Goal: Task Accomplishment & Management: Use online tool/utility

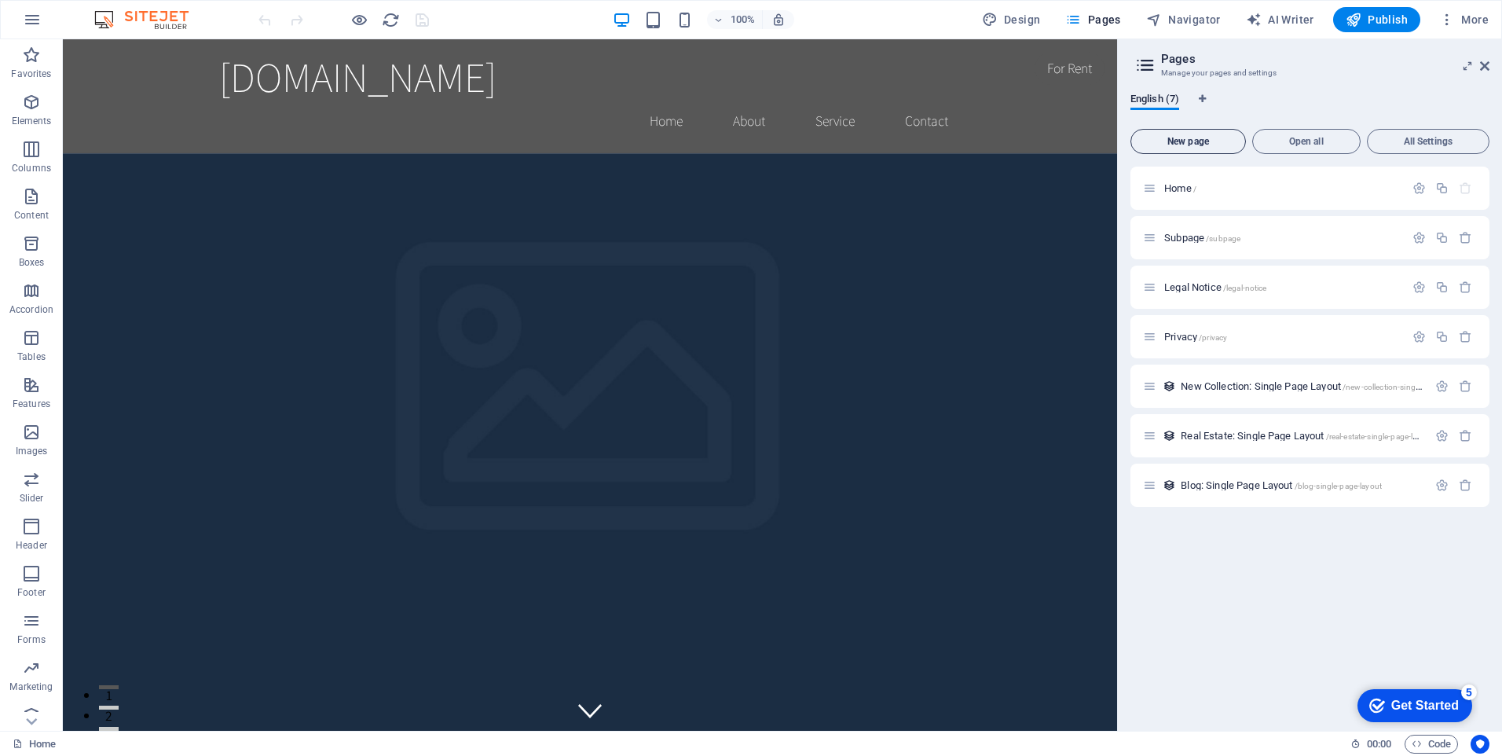
click at [0, 0] on span "New page" at bounding box center [0, 0] width 0 height 0
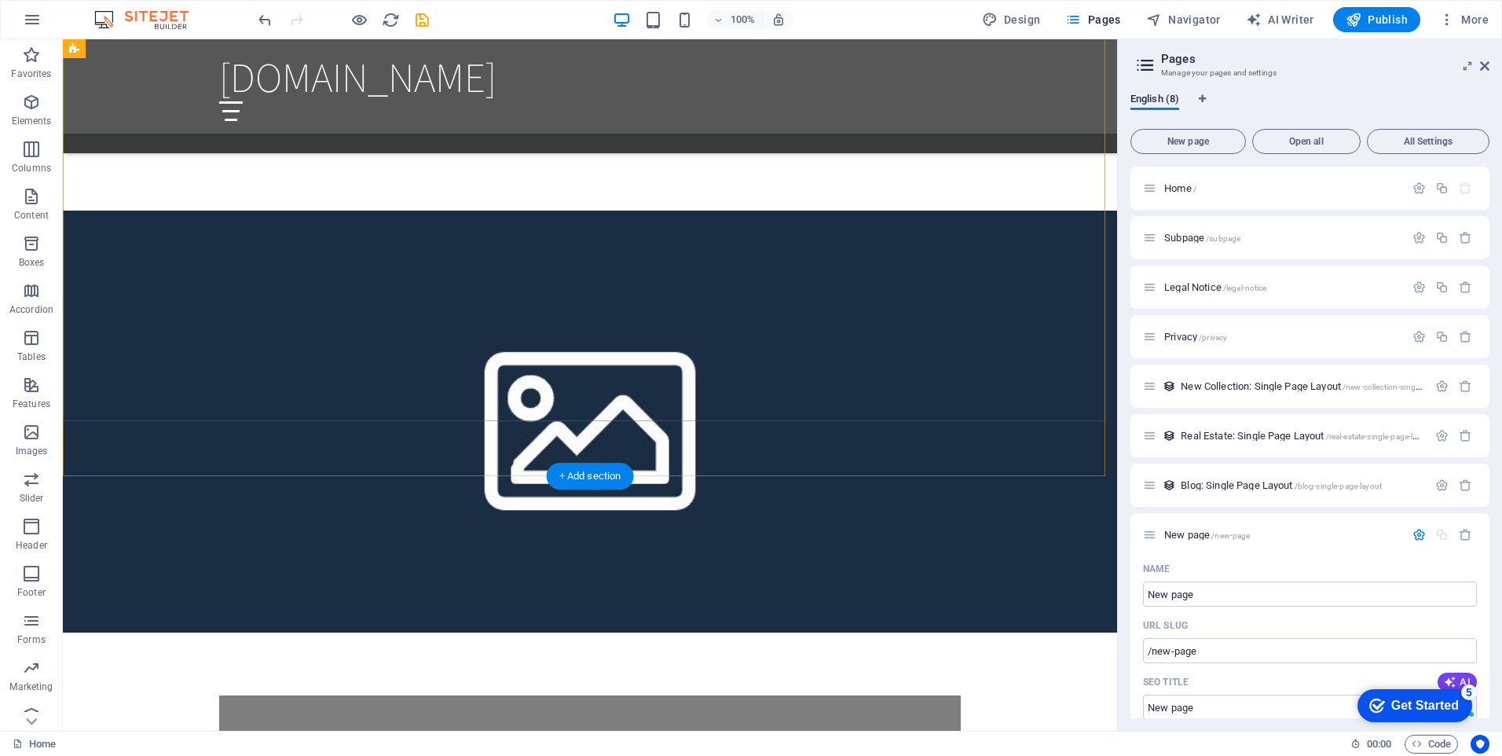
scroll to position [1179, 0]
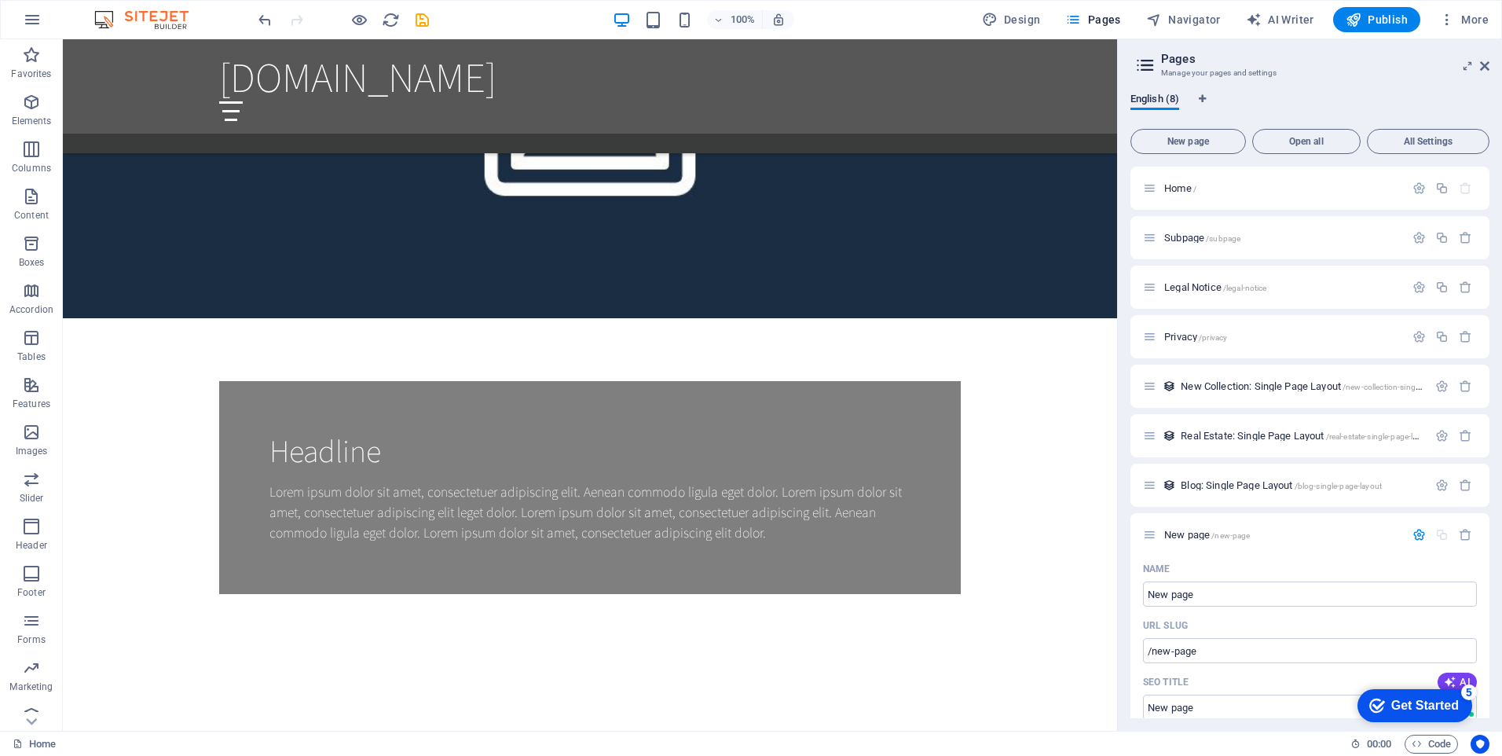
click at [1490, 63] on aside "Pages Manage your pages and settings English (8) New page Open all All Settings…" at bounding box center [1309, 384] width 385 height 691
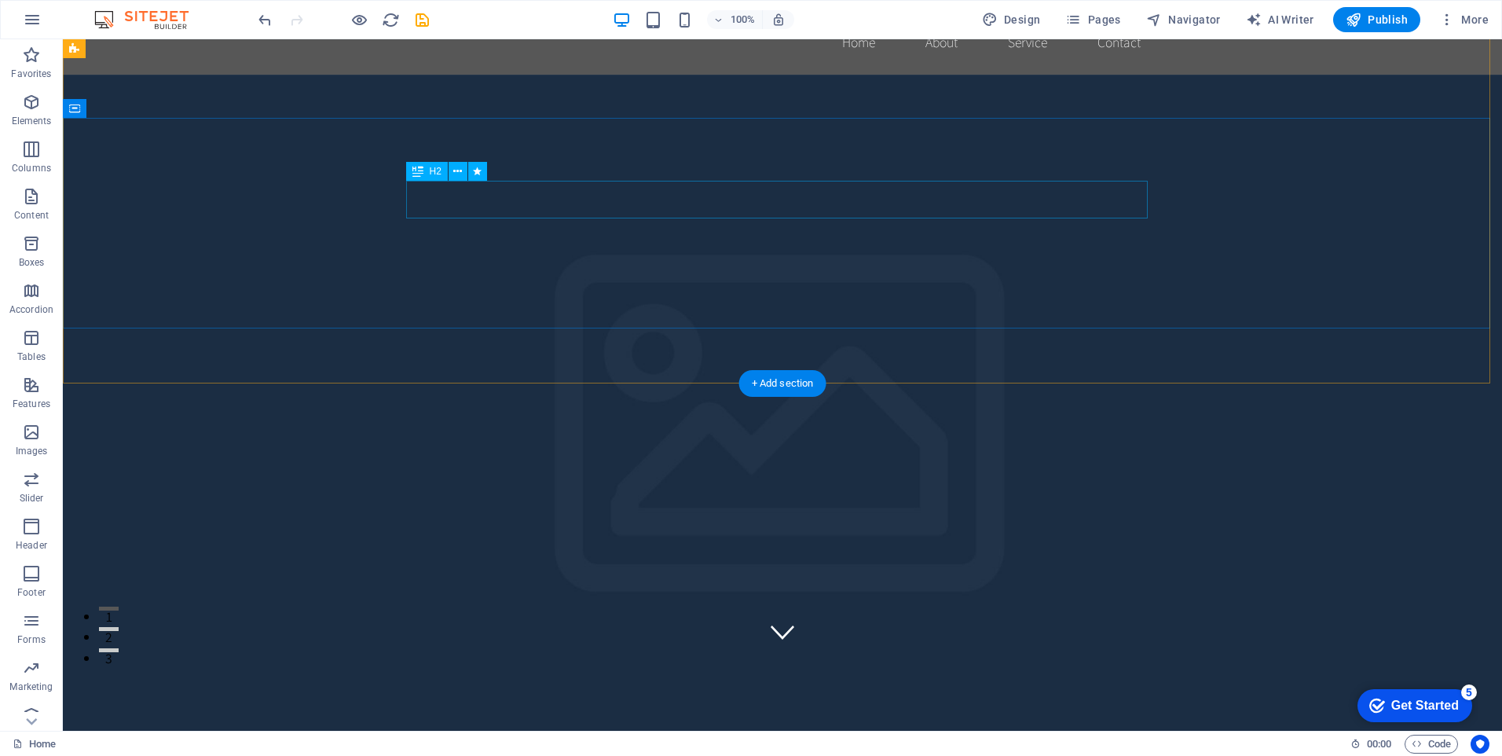
scroll to position [0, 0]
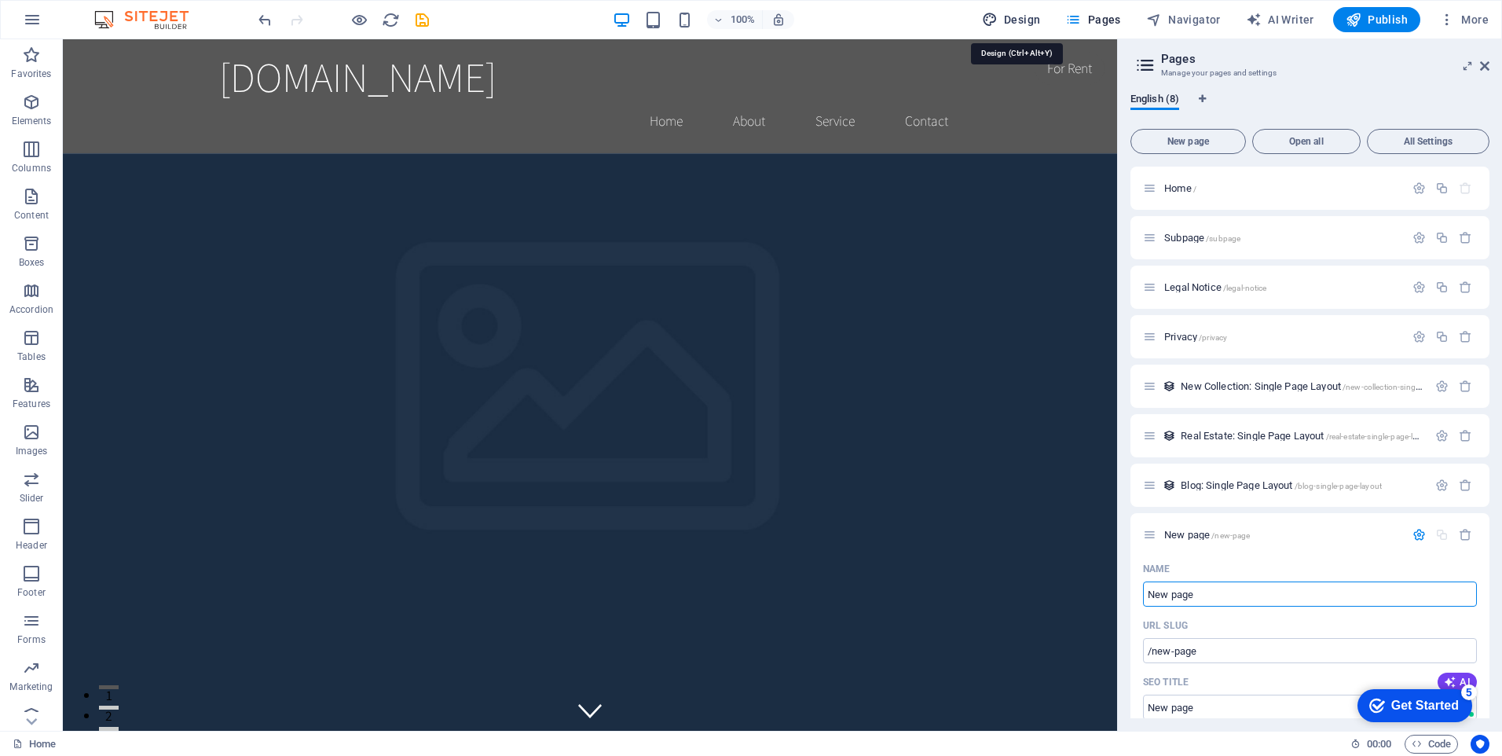
click at [1018, 18] on span "Design" at bounding box center [1011, 20] width 59 height 16
select select "rem"
select select "200"
select select "px"
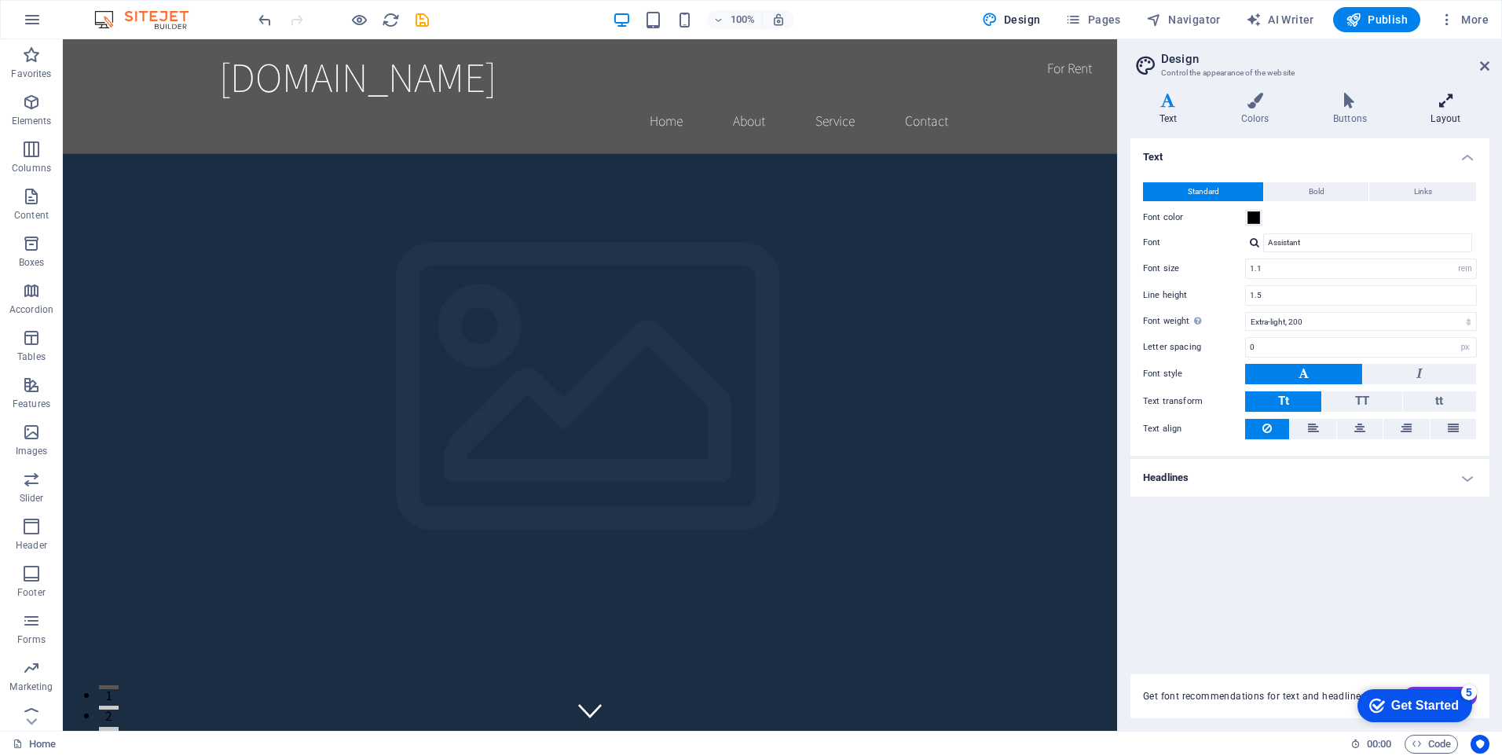
click at [1454, 120] on h4 "Layout" at bounding box center [1445, 109] width 87 height 33
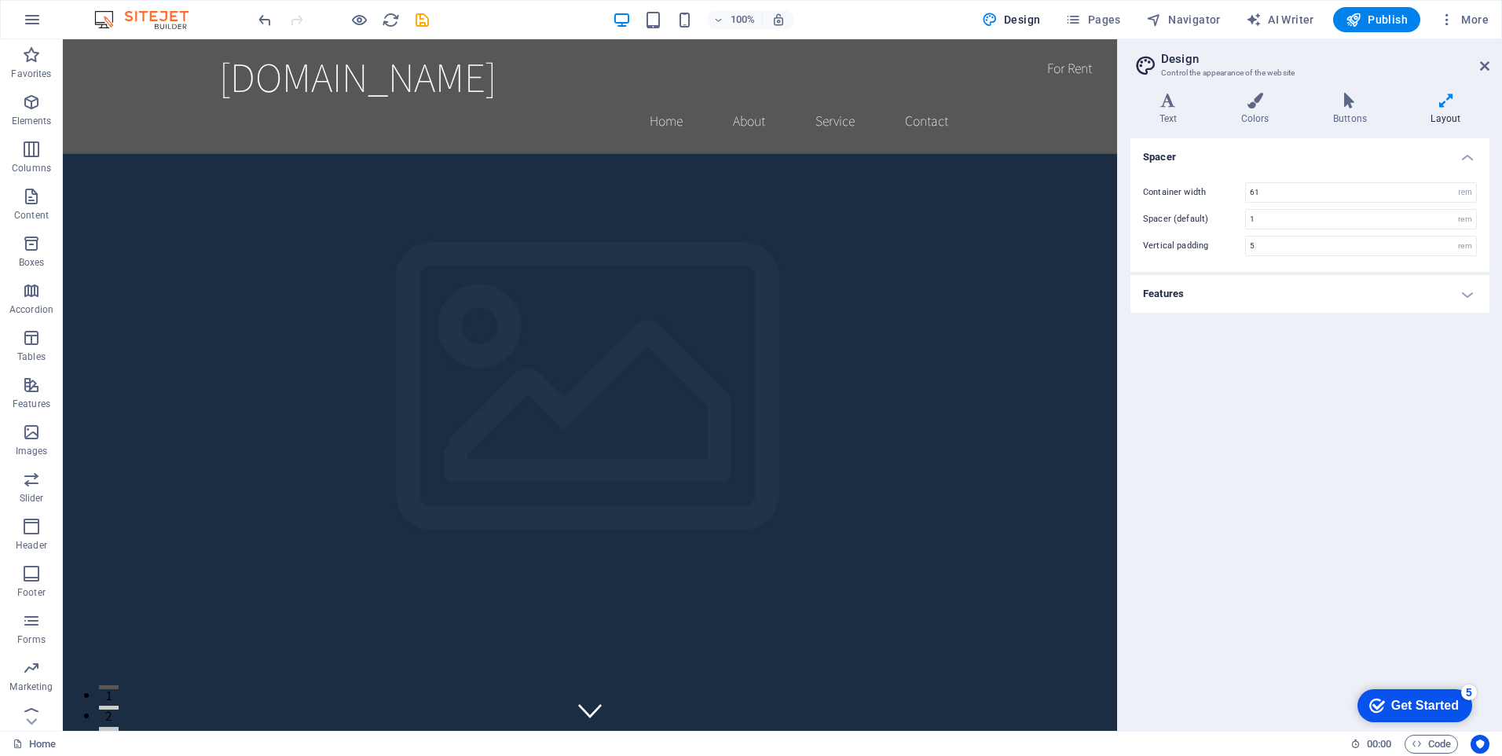
click at [1490, 61] on aside "Design Control the appearance of the website Variants Text Colors Buttons Layou…" at bounding box center [1309, 384] width 385 height 691
